Goal: Task Accomplishment & Management: Manage account settings

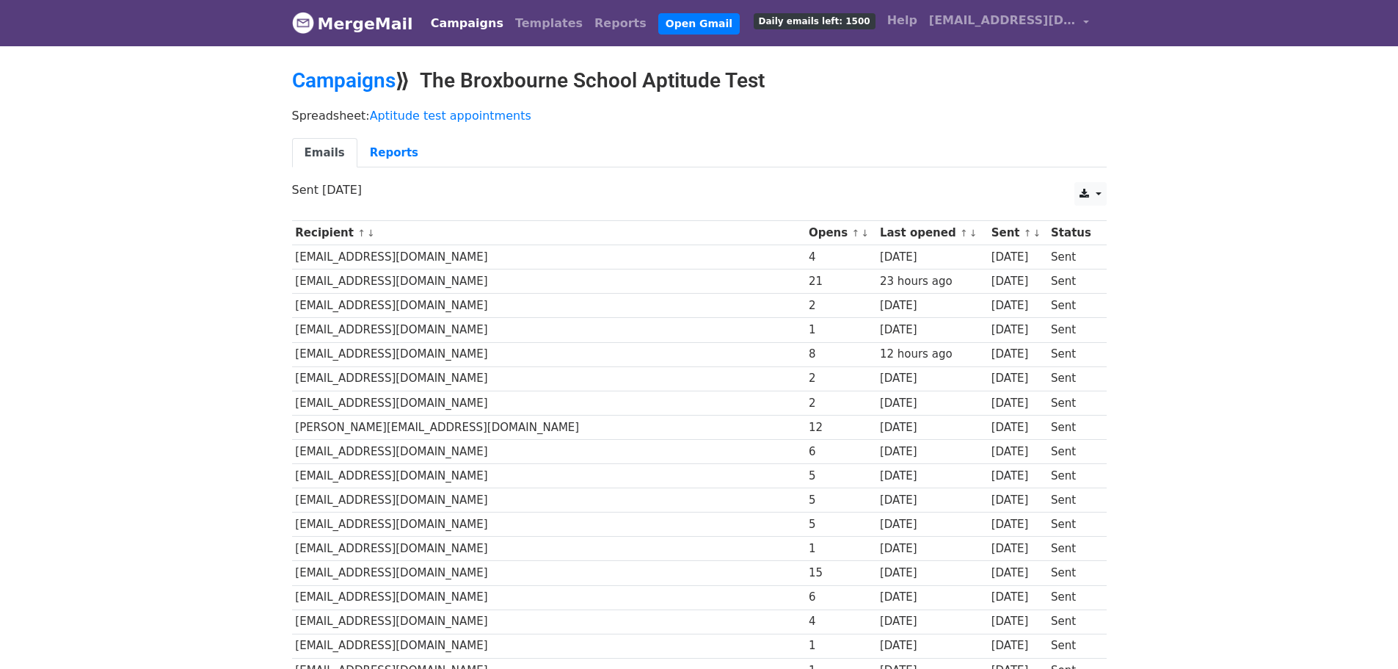
click at [969, 230] on link "↓" at bounding box center [973, 233] width 8 height 11
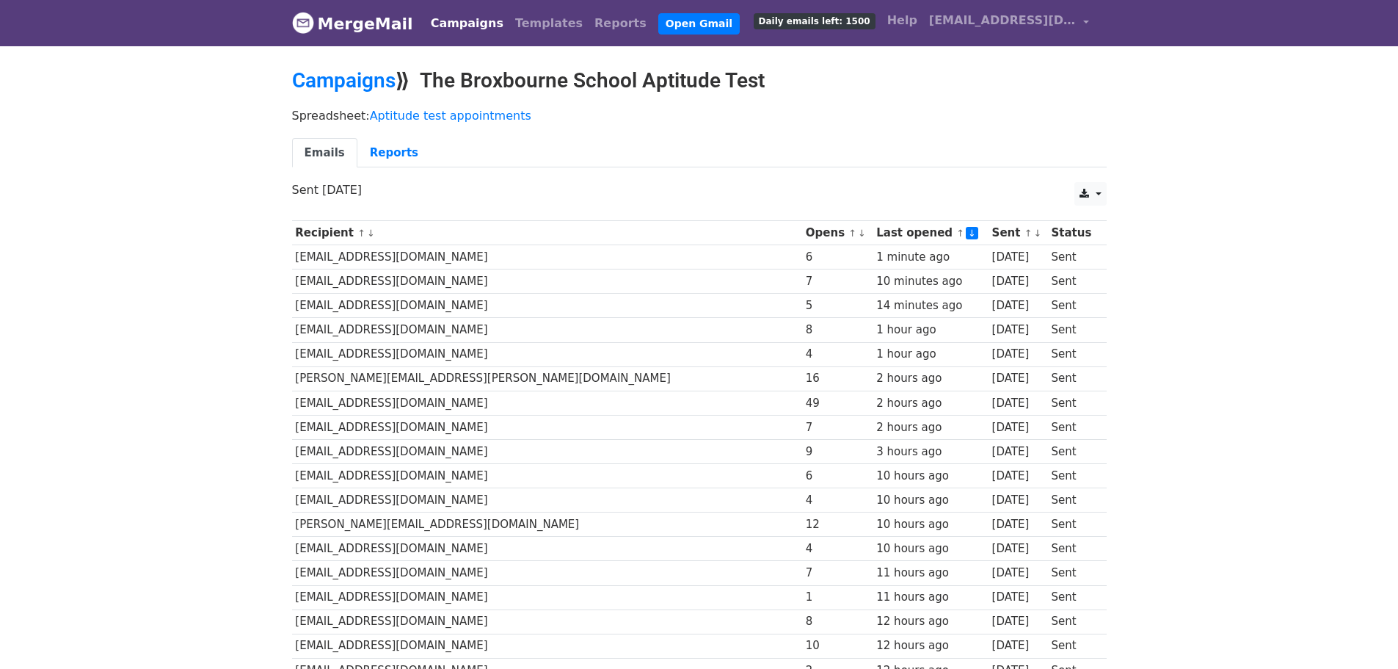
click at [966, 230] on link "↓" at bounding box center [972, 233] width 12 height 12
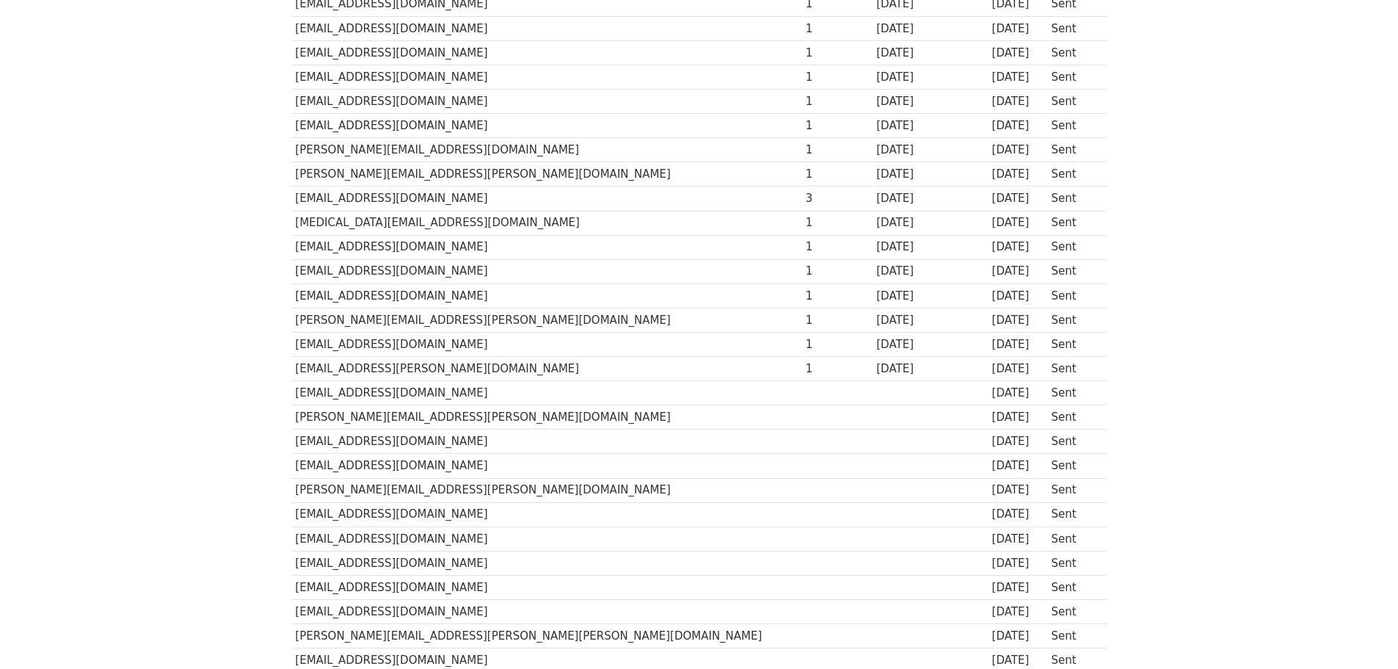
scroll to position [8304, 0]
